Goal: Task Accomplishment & Management: Manage account settings

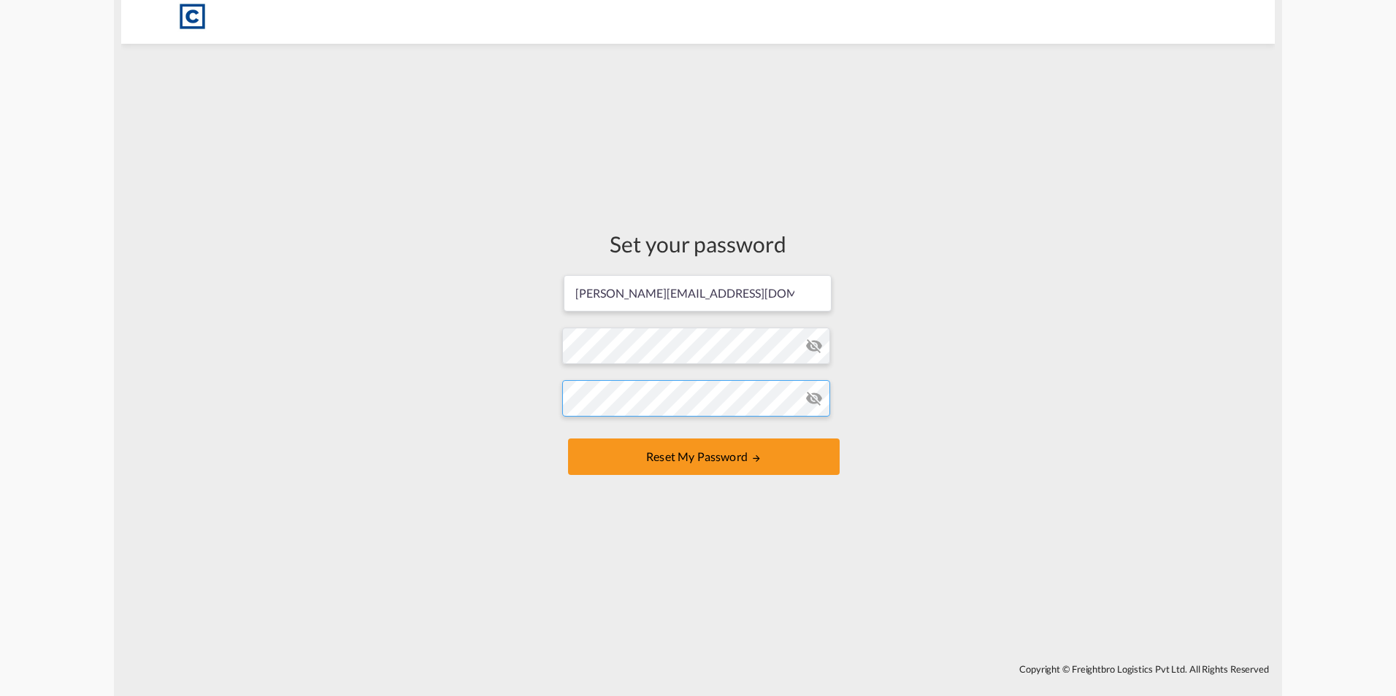
click at [568, 439] on button "Reset my password" at bounding box center [704, 457] width 272 height 36
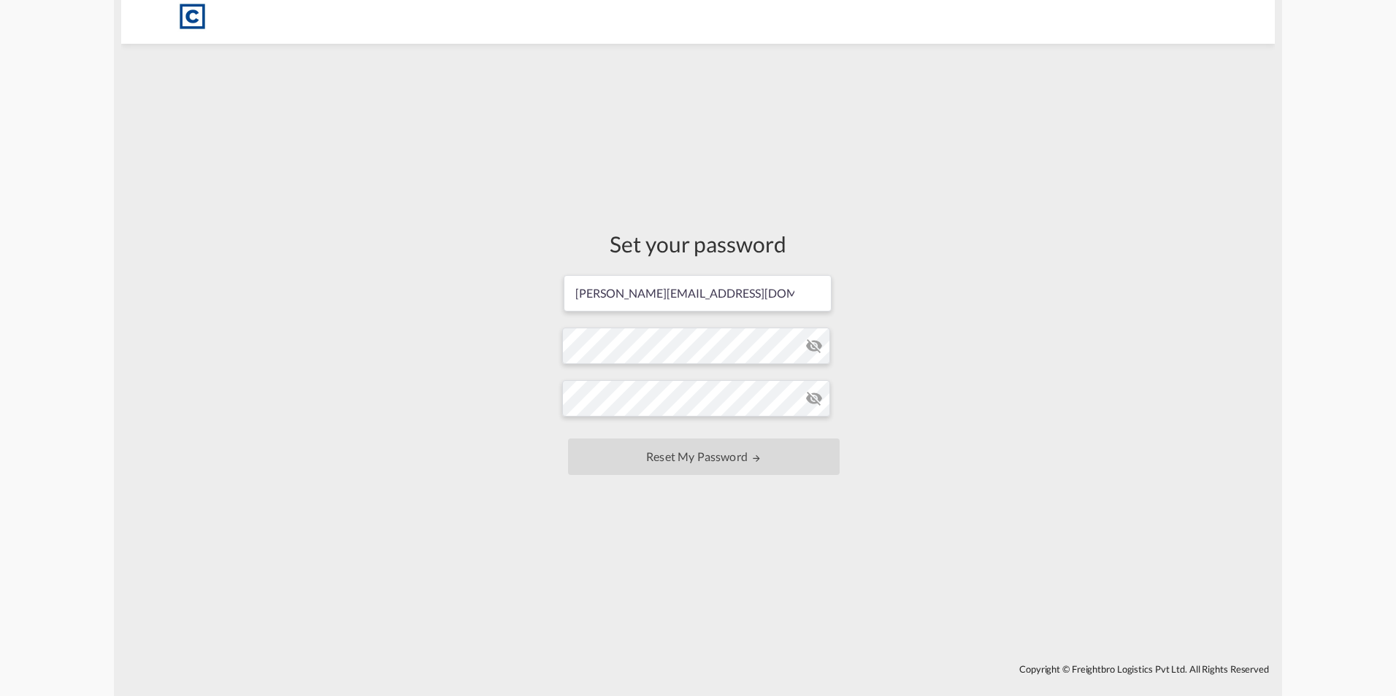
click at [942, 443] on div "Set your password hannah.nutter@cardinalgl.com Password must contain the follow…" at bounding box center [697, 354] width 1153 height 606
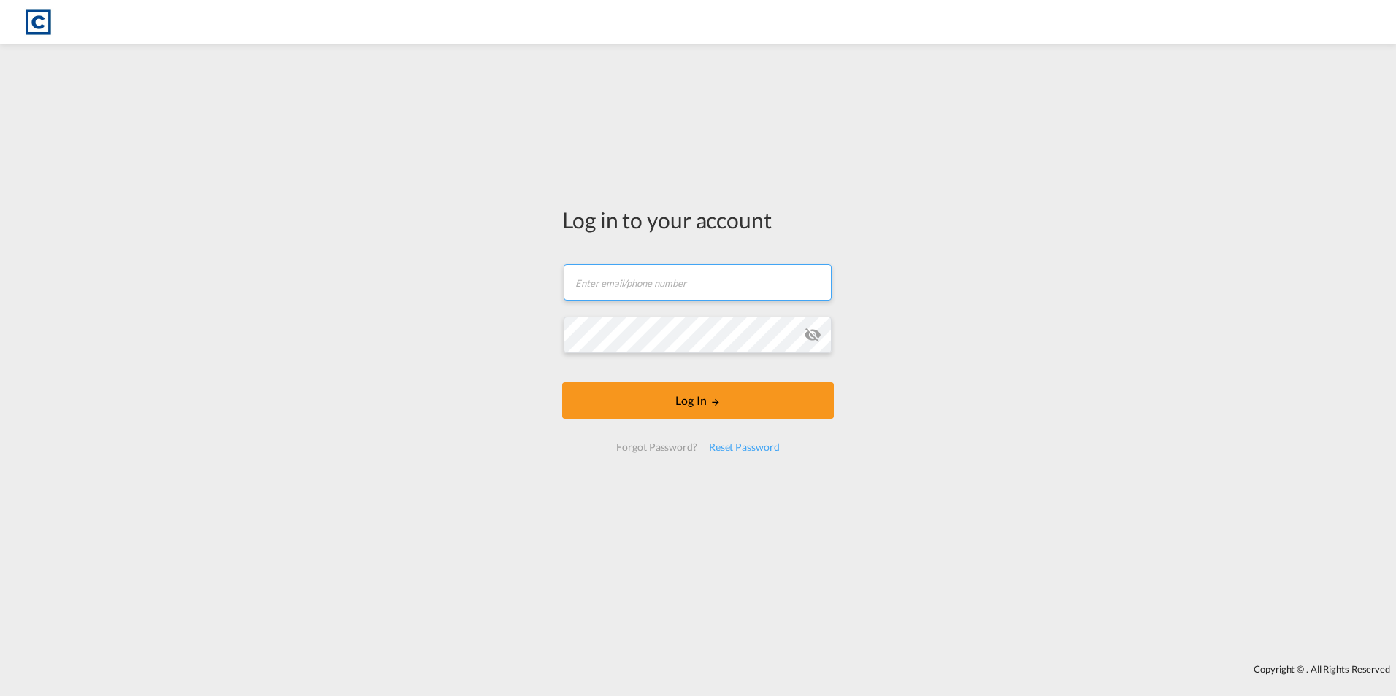
type input "hannah.nutter@cardinalgl.com"
click at [441, 328] on div "Log in to your account hannah.nutter@cardinalgl.com Log In Forgot Password? Res…" at bounding box center [698, 354] width 1396 height 606
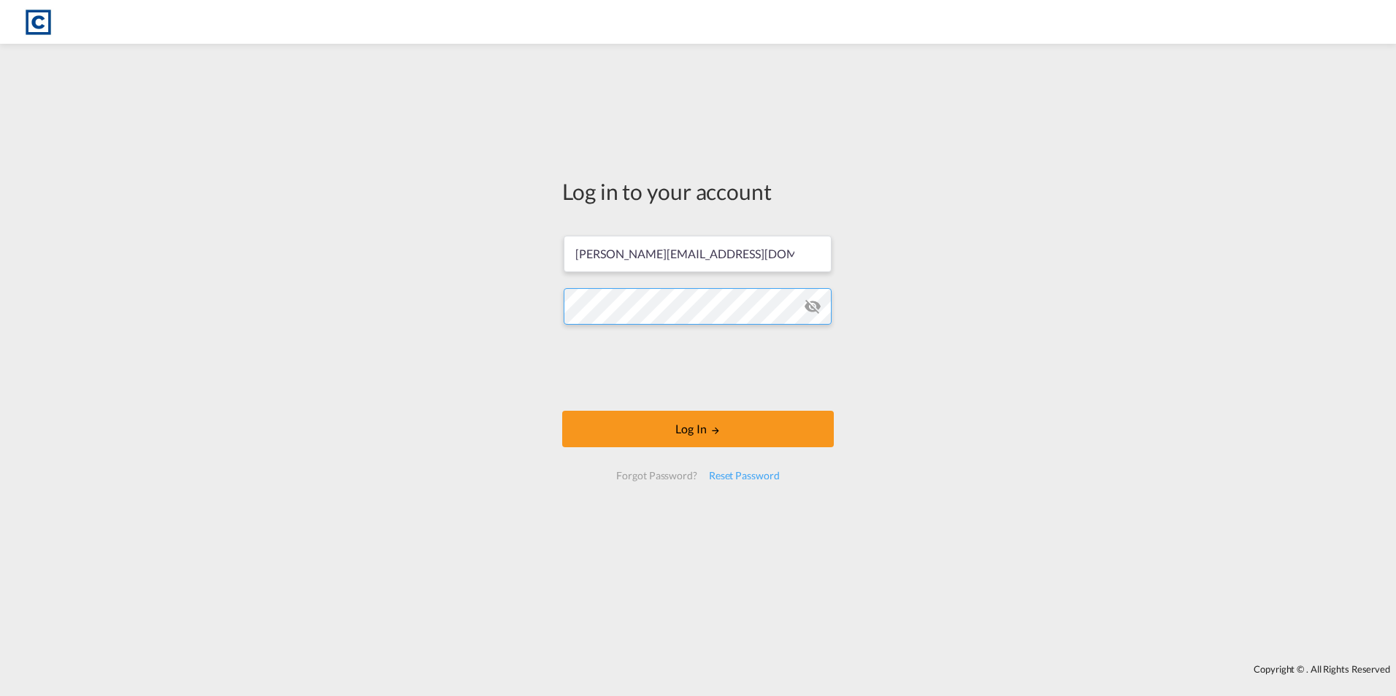
click at [562, 411] on button "Log In" at bounding box center [698, 429] width 272 height 36
click at [499, 443] on div "Log in to your account hannah.nutter@cardinalgl.com Log In Forgot Password? Res…" at bounding box center [698, 354] width 1396 height 606
click at [611, 446] on button "Log In" at bounding box center [698, 429] width 272 height 36
click at [654, 434] on button "Log In" at bounding box center [698, 429] width 272 height 36
click at [788, 412] on button "Log In" at bounding box center [698, 429] width 272 height 36
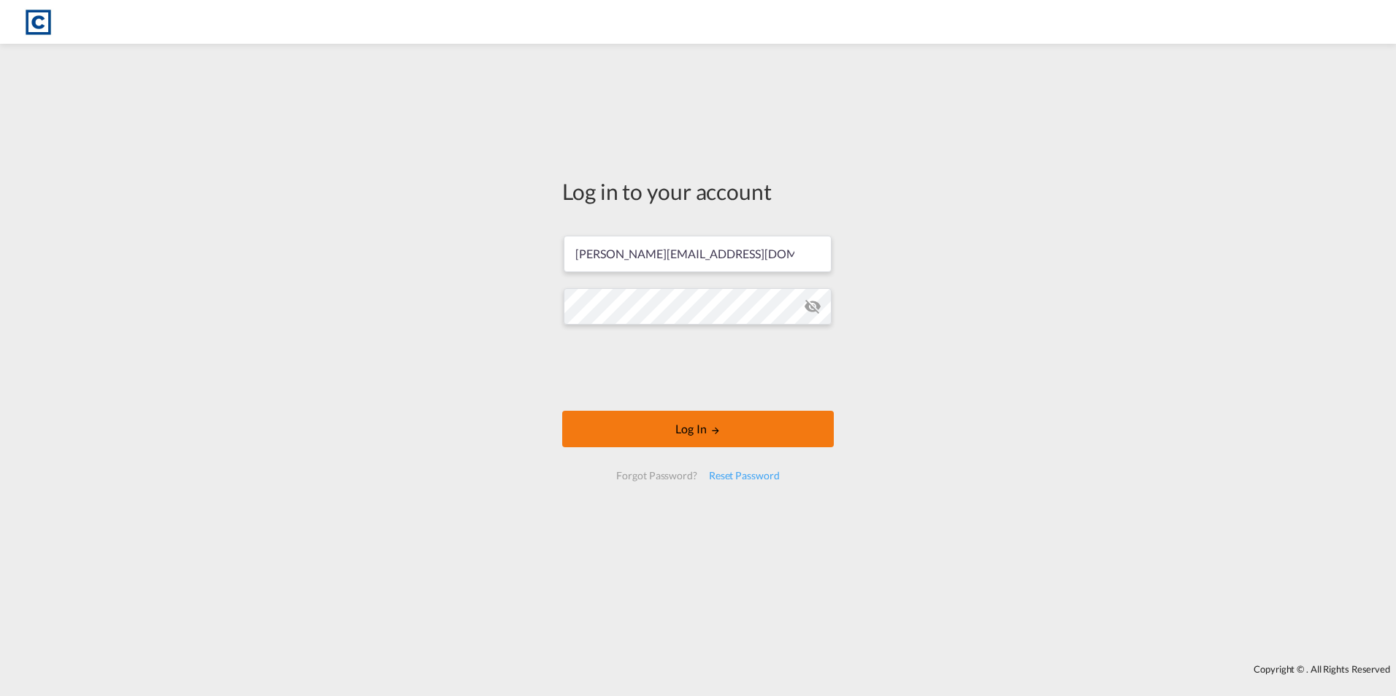
click at [777, 423] on button "Log In" at bounding box center [698, 429] width 272 height 36
click at [401, 177] on div "Log in to your account hannah.nutter@cardinalgl.com Log In Forgot Password? Res…" at bounding box center [698, 354] width 1396 height 606
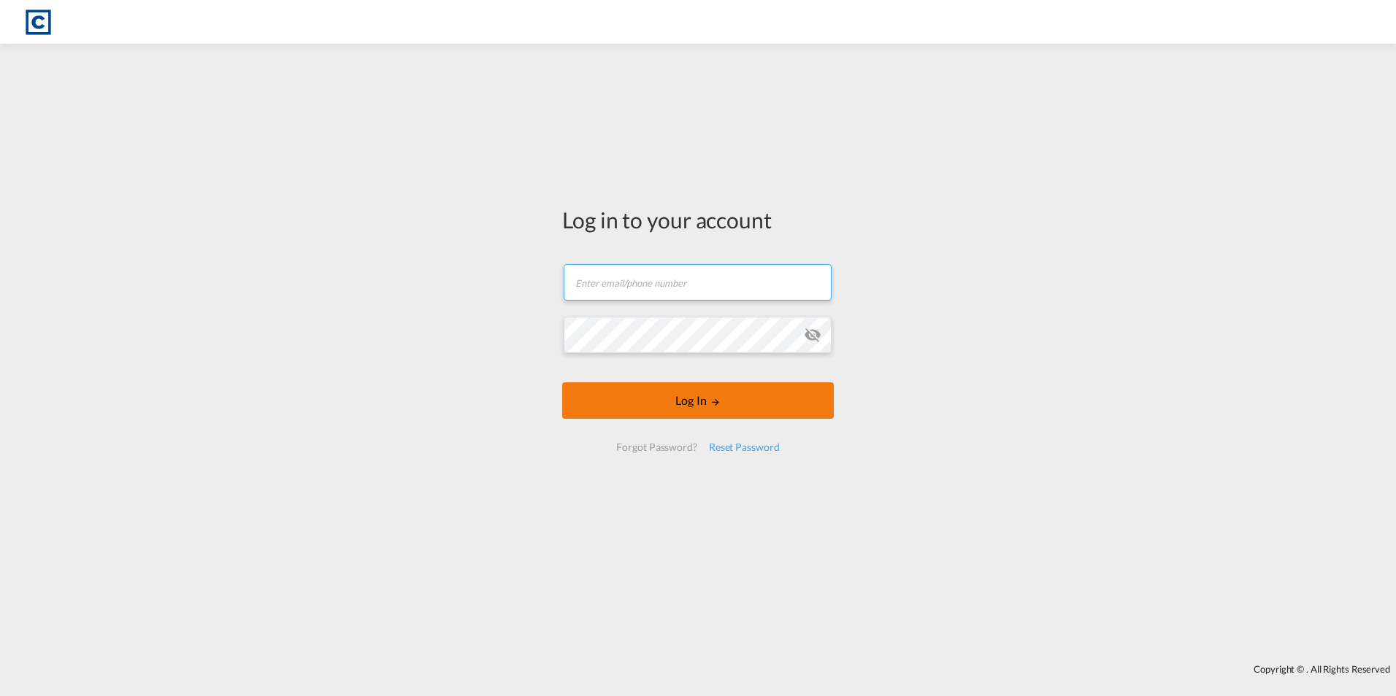
type input "[PERSON_NAME][EMAIL_ADDRESS][DOMAIN_NAME]"
click at [691, 402] on button "Log In" at bounding box center [698, 401] width 272 height 36
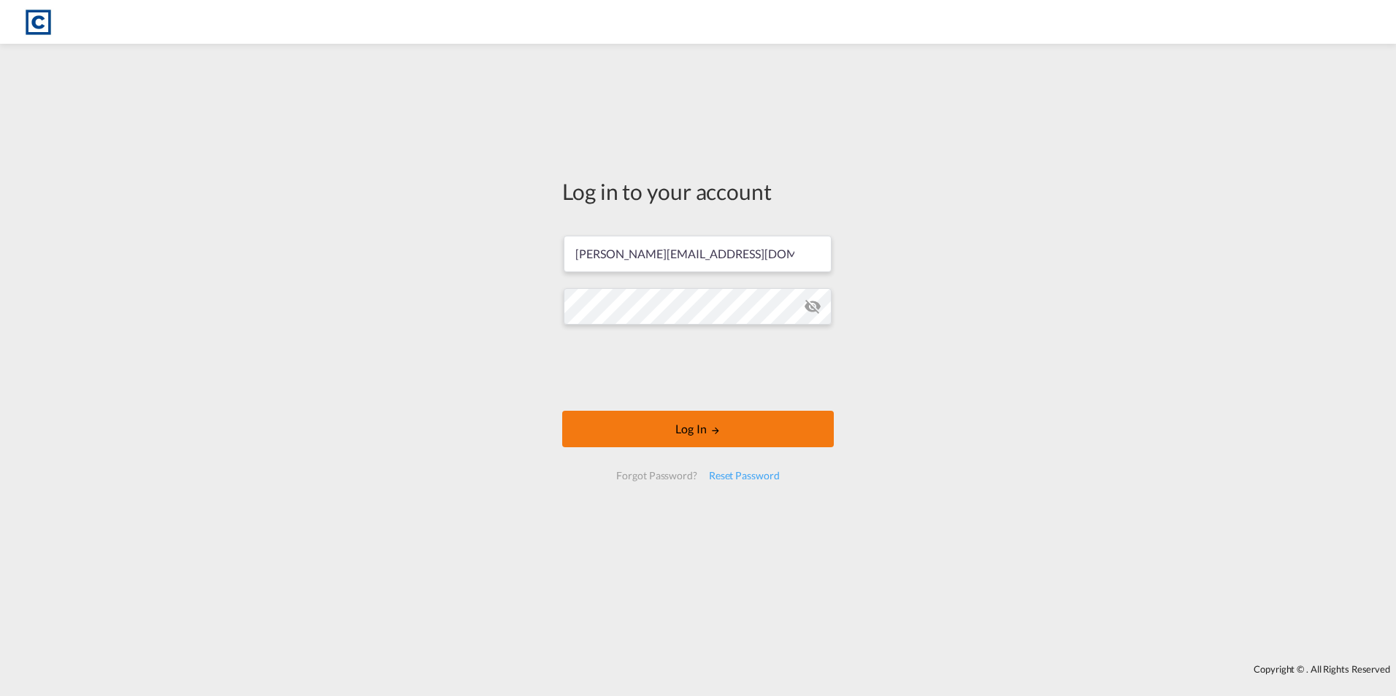
click at [809, 435] on button "Log In" at bounding box center [698, 429] width 272 height 36
click at [718, 416] on button "Log In" at bounding box center [698, 429] width 272 height 36
drag, startPoint x: 699, startPoint y: 431, endPoint x: 698, endPoint y: 438, distance: 7.3
click at [699, 434] on button "Log In" at bounding box center [698, 429] width 272 height 36
click at [711, 423] on button "Log In" at bounding box center [698, 429] width 272 height 36
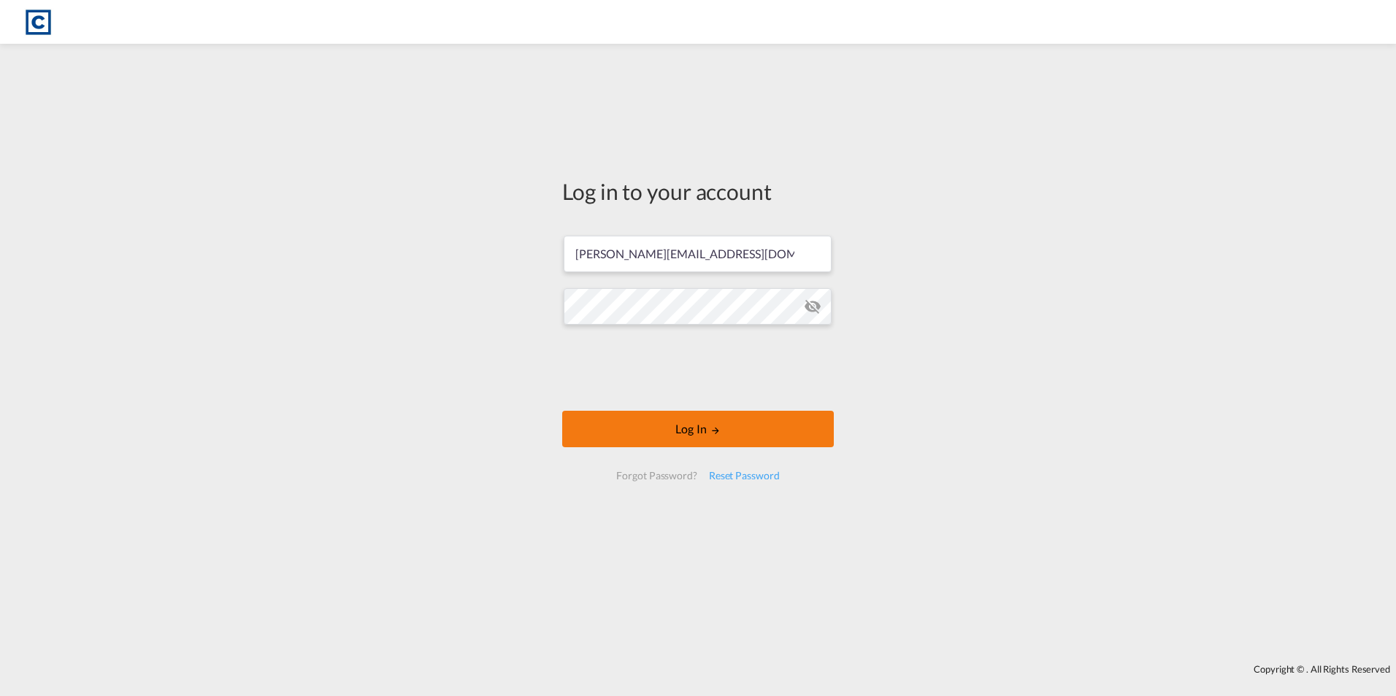
click at [725, 426] on button "Log In" at bounding box center [698, 429] width 272 height 36
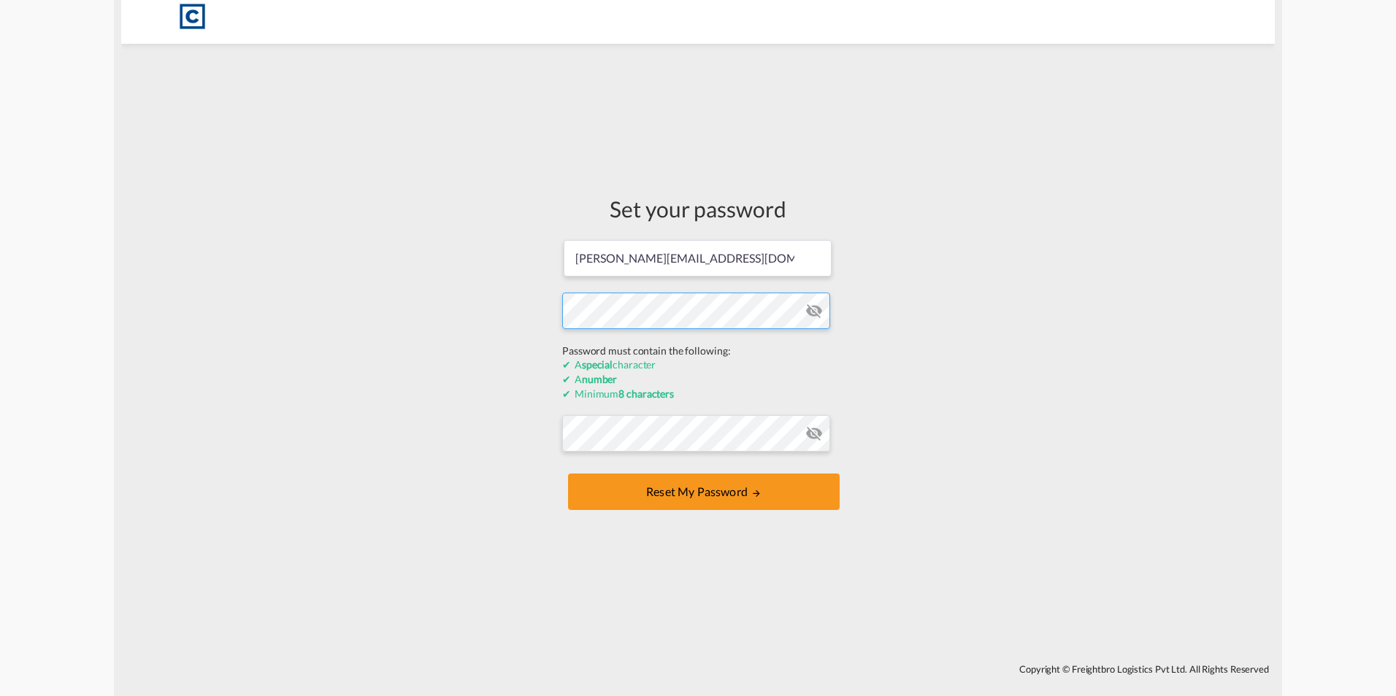
click at [441, 337] on div "Set your password hannah.nutter@cardinalgl.com Password must contain the follow…" at bounding box center [697, 354] width 1153 height 606
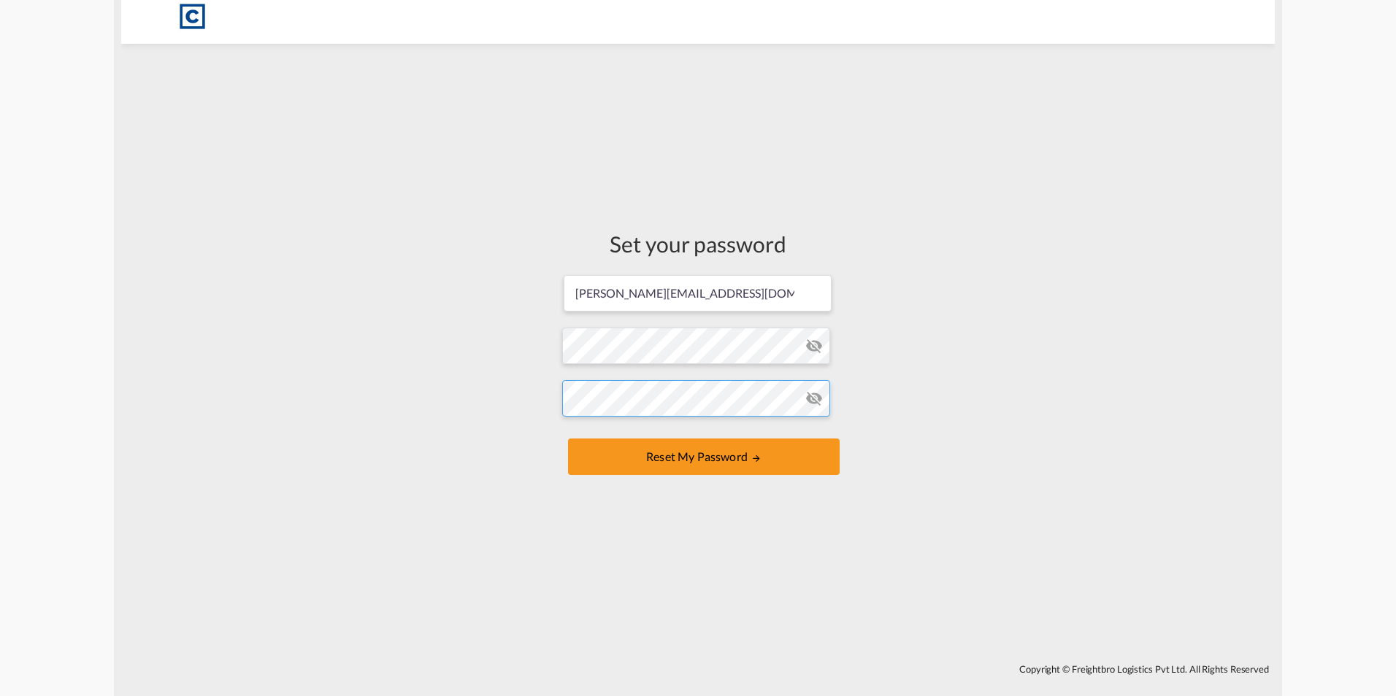
click at [568, 439] on button "Reset my password" at bounding box center [704, 457] width 272 height 36
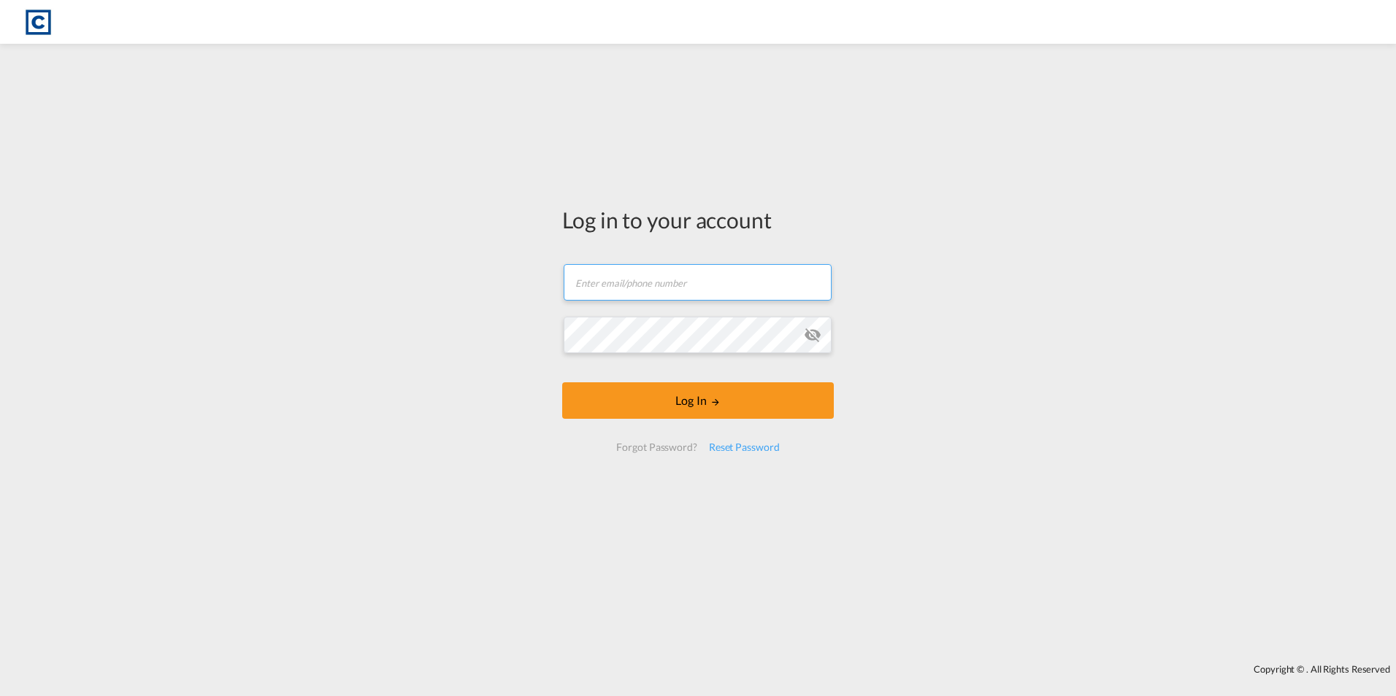
type input "[PERSON_NAME][EMAIL_ADDRESS][DOMAIN_NAME]"
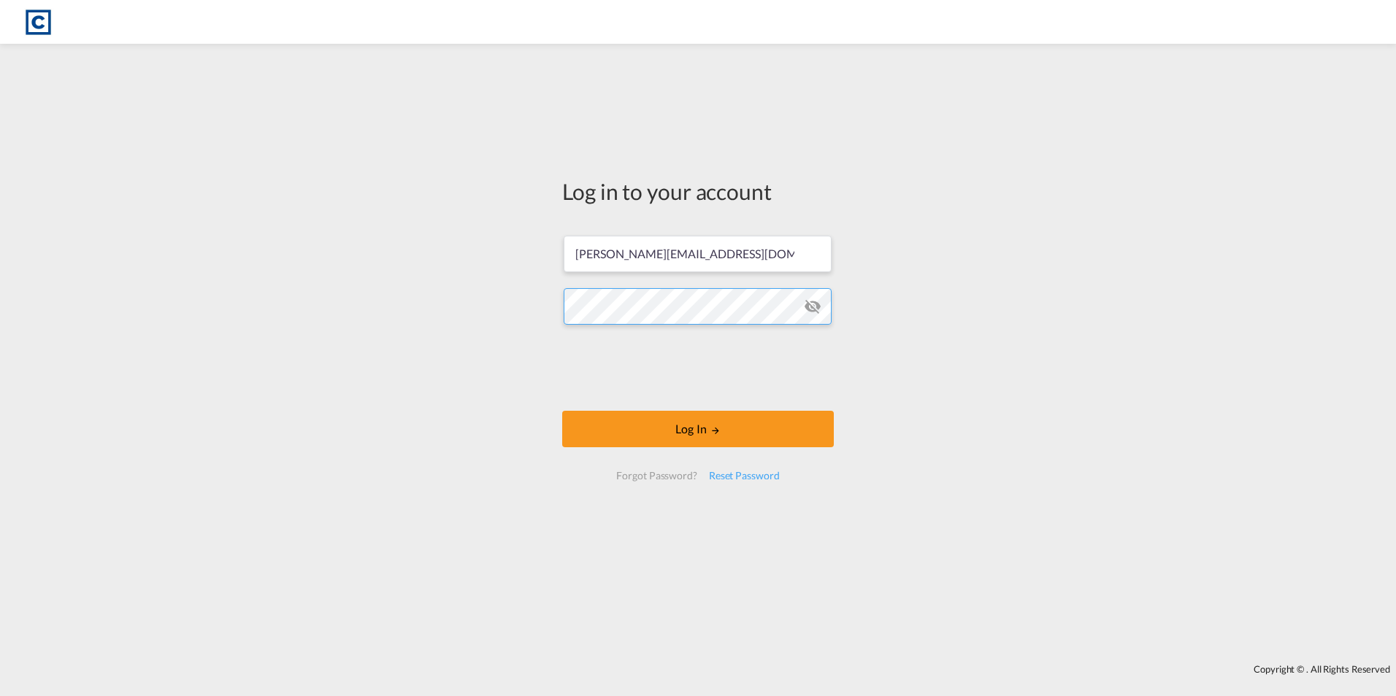
click at [478, 287] on div "Log in to your account hannah.nutter@cardinalgl.com Log In Forgot Password? Res…" at bounding box center [698, 354] width 1396 height 606
click at [407, 370] on div "Log in to your account hannah.nutter@cardinalgl.com Log In Forgot Password? Res…" at bounding box center [698, 354] width 1396 height 606
click at [684, 434] on button "Log In" at bounding box center [698, 429] width 272 height 36
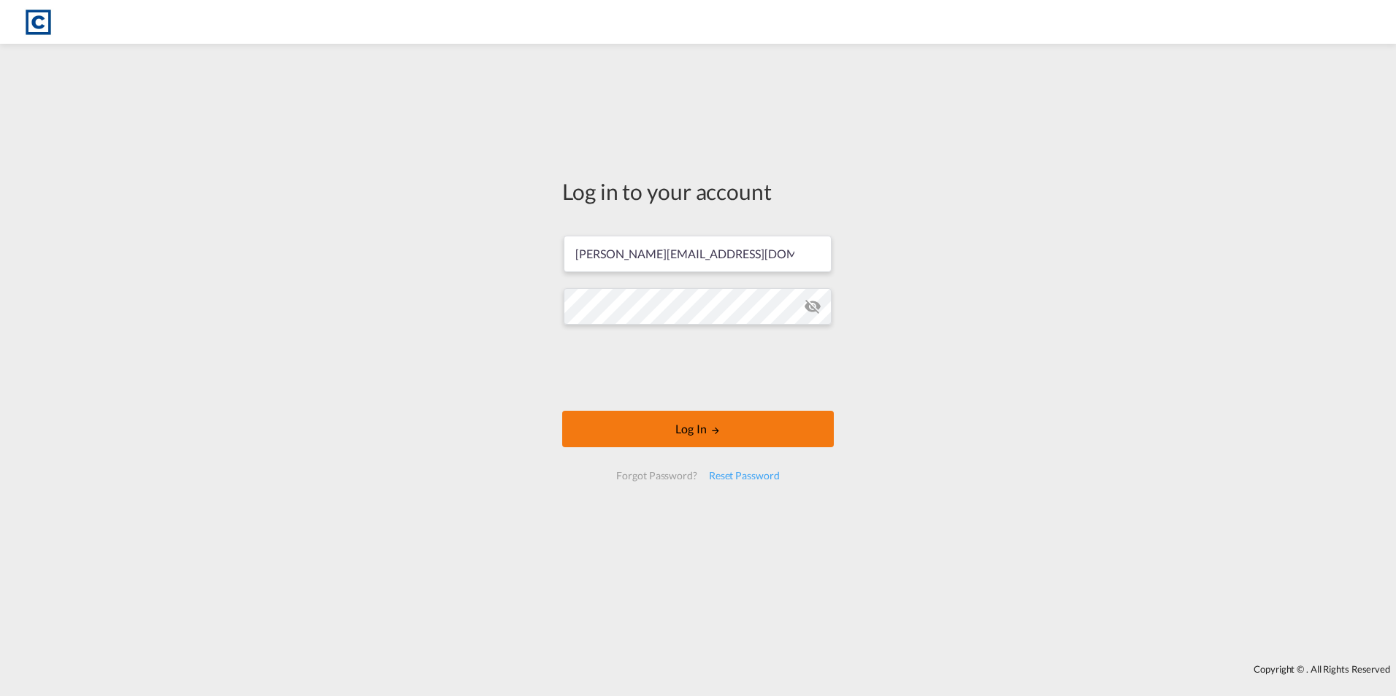
click at [684, 434] on button "Log In" at bounding box center [698, 429] width 272 height 36
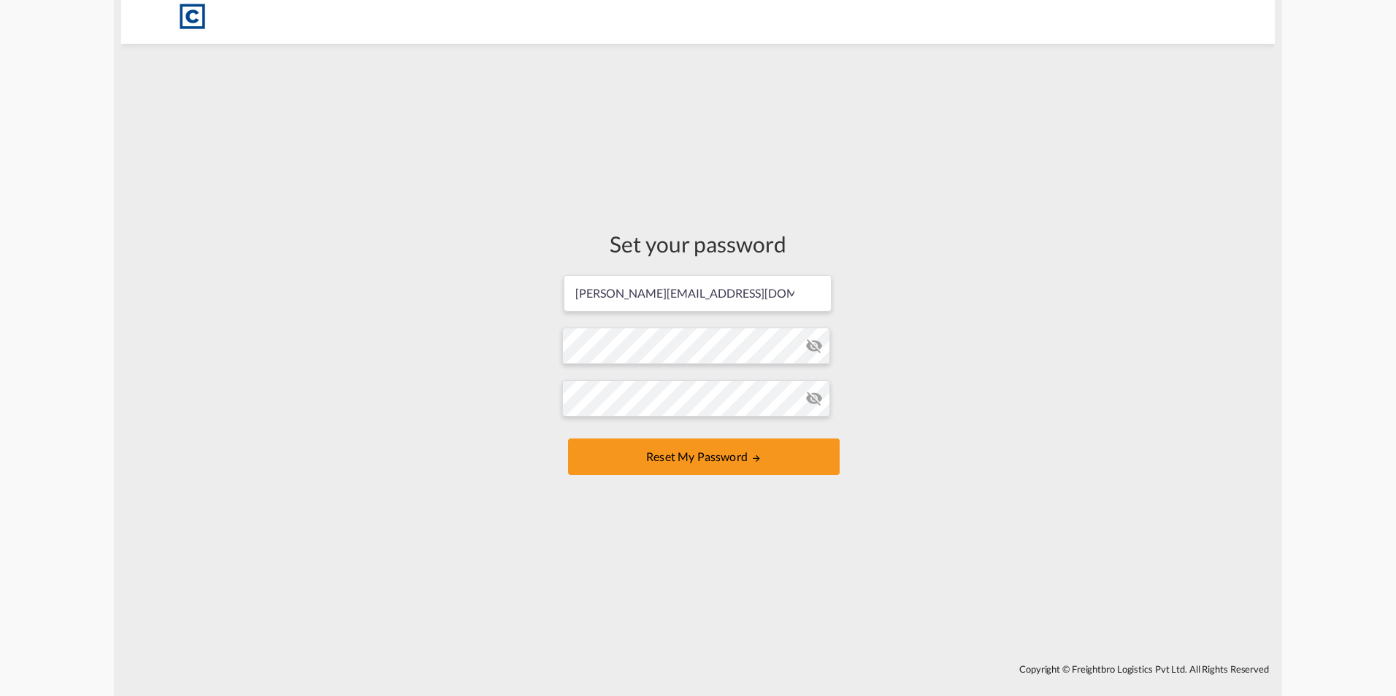
click at [819, 350] on md-icon "icon-eye-off" at bounding box center [814, 346] width 18 height 18
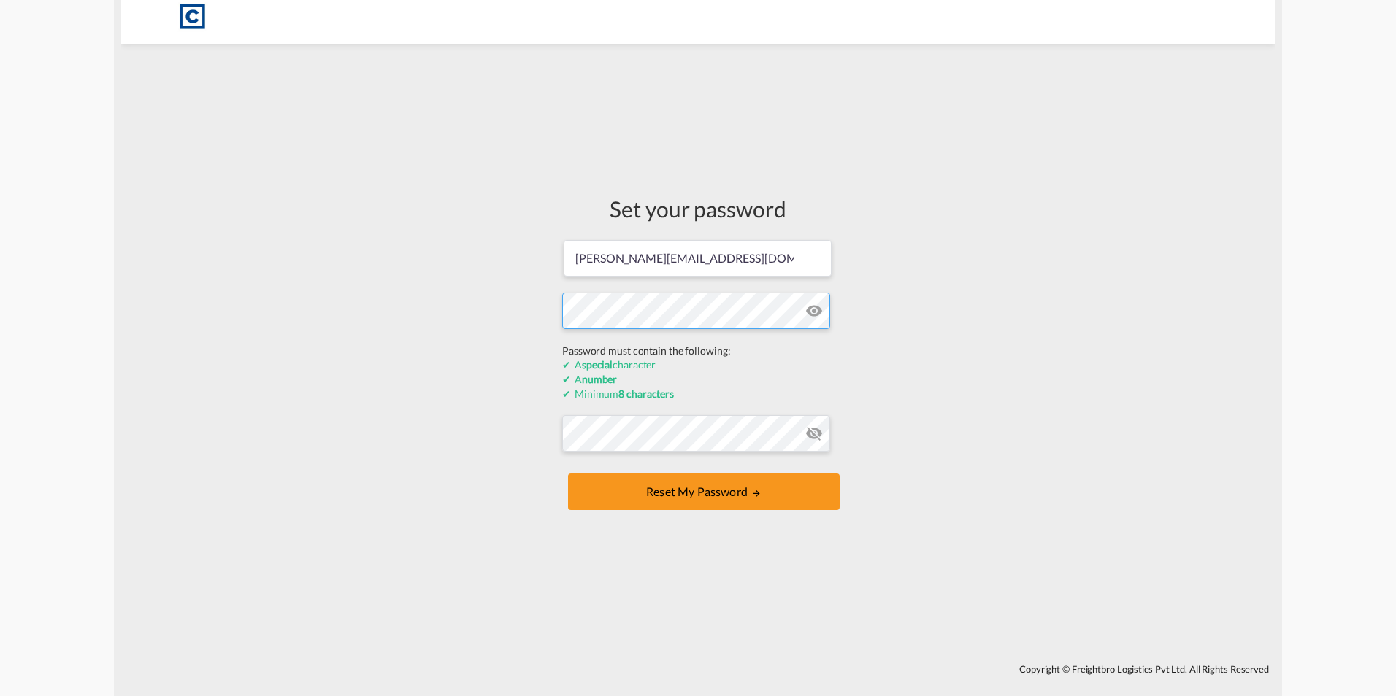
click at [501, 336] on div "Set your password [PERSON_NAME][EMAIL_ADDRESS][DOMAIN_NAME] Password must conta…" at bounding box center [697, 354] width 1153 height 606
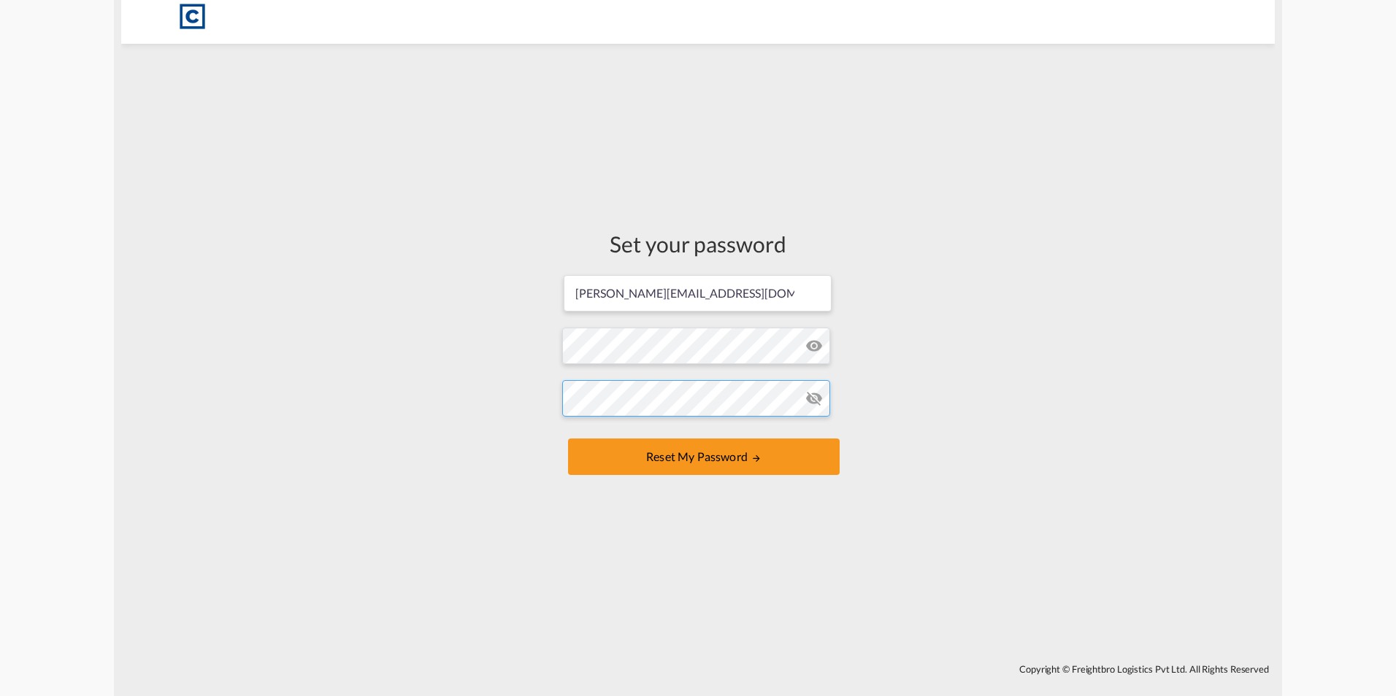
click at [568, 439] on button "Reset my password" at bounding box center [704, 457] width 272 height 36
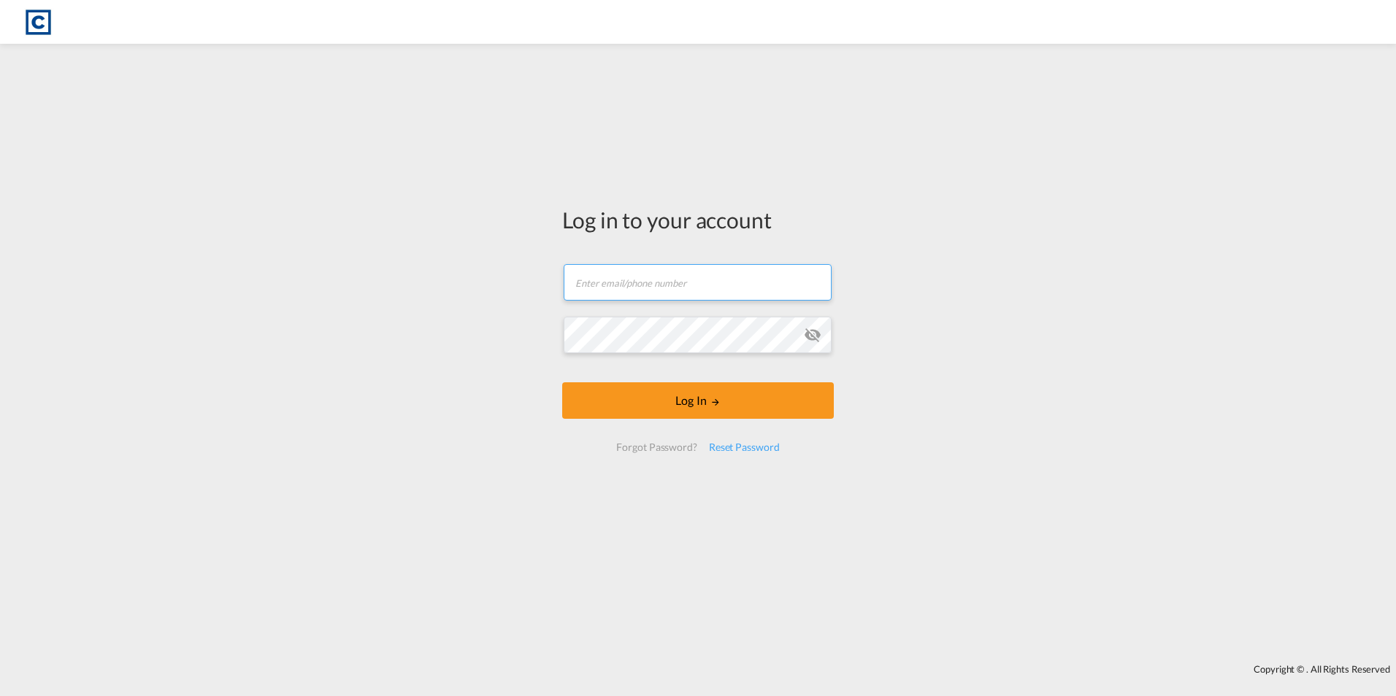
type input "[PERSON_NAME][EMAIL_ADDRESS][DOMAIN_NAME]"
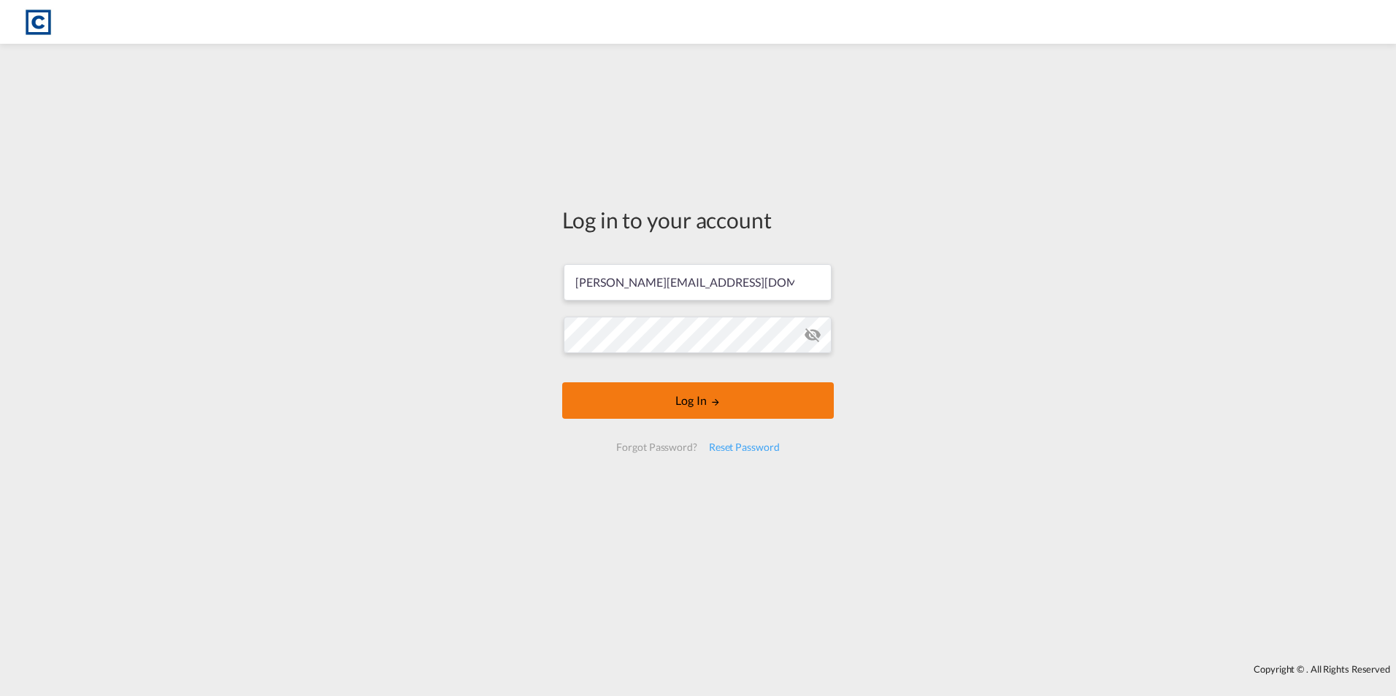
click at [680, 413] on button "Log In" at bounding box center [698, 401] width 272 height 36
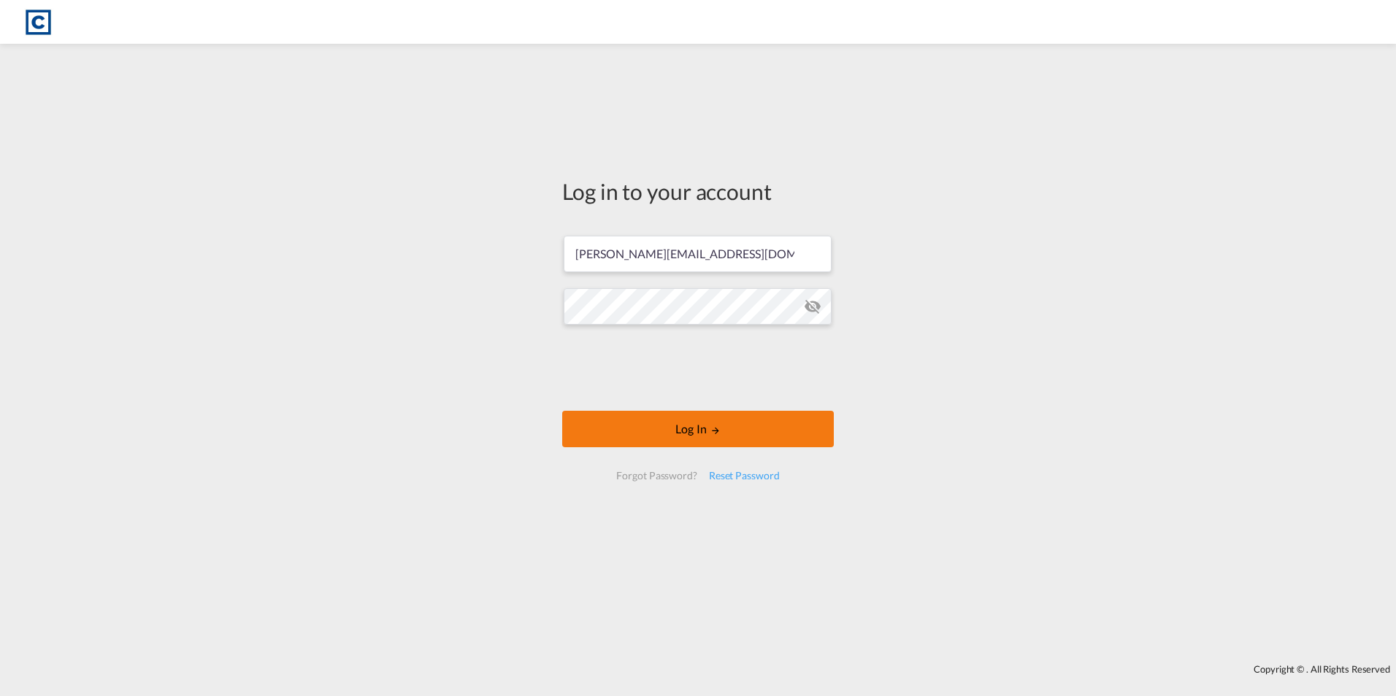
click at [669, 423] on button "Log In" at bounding box center [698, 429] width 272 height 36
